Goal: Information Seeking & Learning: Compare options

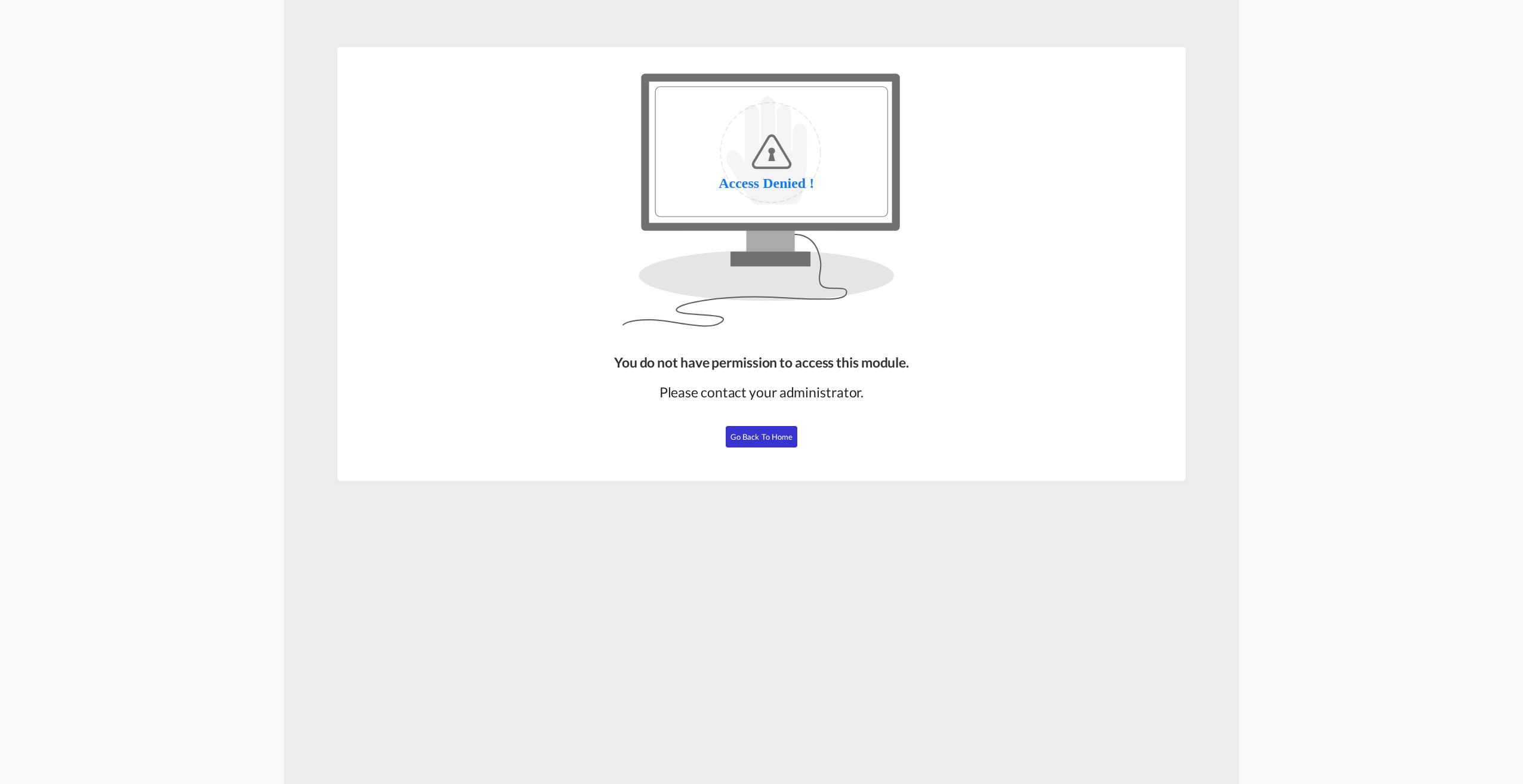
drag, startPoint x: 743, startPoint y: 438, endPoint x: 1478, endPoint y: 285, distance: 750.8
click at [743, 438] on span "Go Back to Home" at bounding box center [762, 437] width 63 height 9
